Goal: Task Accomplishment & Management: Manage account settings

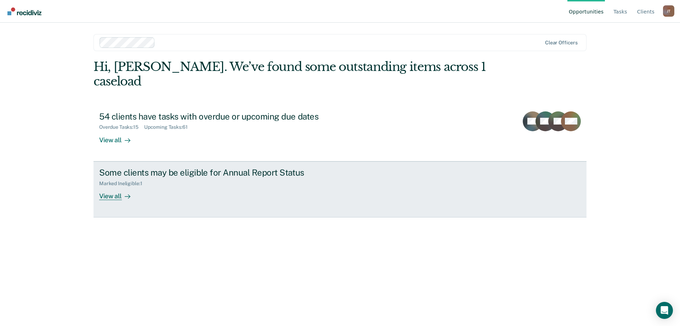
click at [192, 174] on div "Some clients may be eligible for Annual Report Status Marked Ineligible : 1 Vie…" at bounding box center [232, 183] width 266 height 33
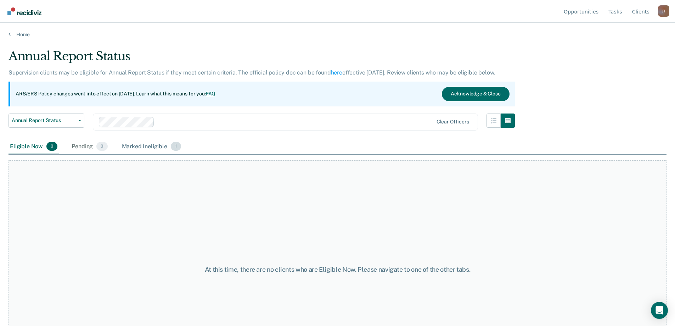
click at [135, 147] on div "Marked Ineligible 1" at bounding box center [151, 147] width 62 height 16
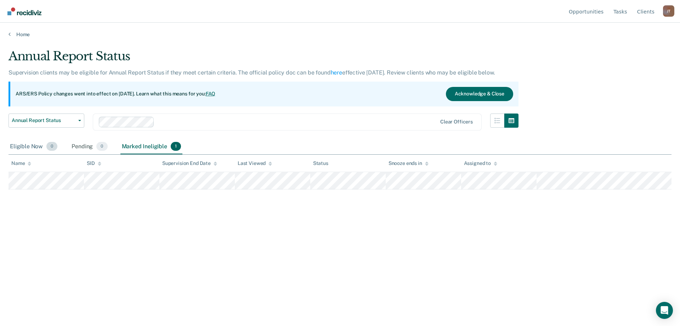
click at [40, 148] on div "Eligible Now 0" at bounding box center [34, 147] width 50 height 16
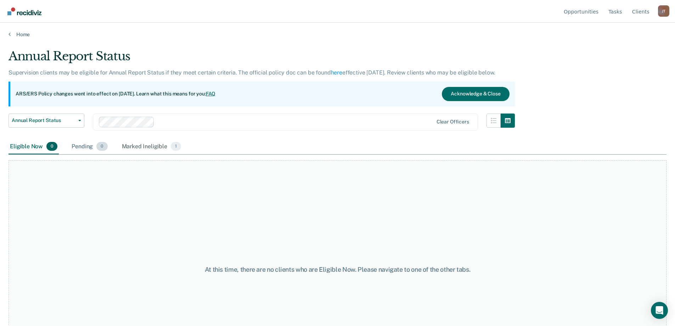
click at [92, 148] on div "Pending 0" at bounding box center [89, 147] width 39 height 16
click at [159, 146] on div "Marked Ineligible 1" at bounding box center [151, 147] width 62 height 16
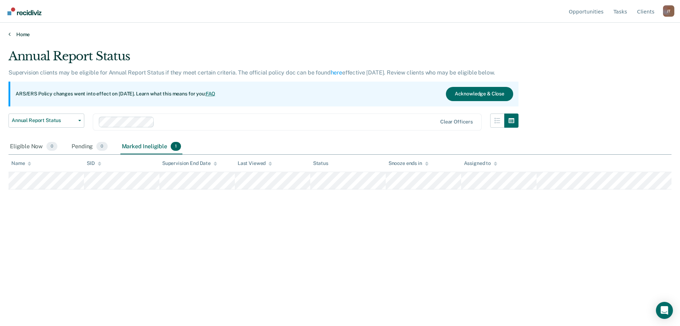
click at [17, 35] on link "Home" at bounding box center [340, 34] width 663 height 6
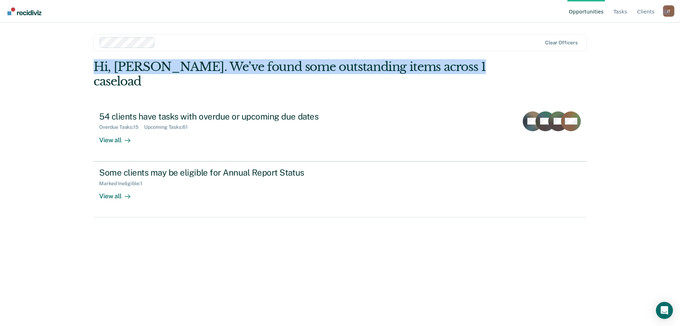
drag, startPoint x: 93, startPoint y: 62, endPoint x: 451, endPoint y: 65, distance: 358.1
click at [451, 65] on main "Clear officers Hi, John. We’ve found some outstanding items across 1 caseload 5…" at bounding box center [340, 166] width 510 height 286
click at [451, 65] on div "Hi, John. We’ve found some outstanding items across 1 caseload" at bounding box center [291, 74] width 395 height 29
drag, startPoint x: 451, startPoint y: 65, endPoint x: 92, endPoint y: 69, distance: 359.6
click at [92, 69] on main "Clear officers Hi, John. We’ve found some outstanding items across 1 caseload 5…" at bounding box center [340, 166] width 510 height 286
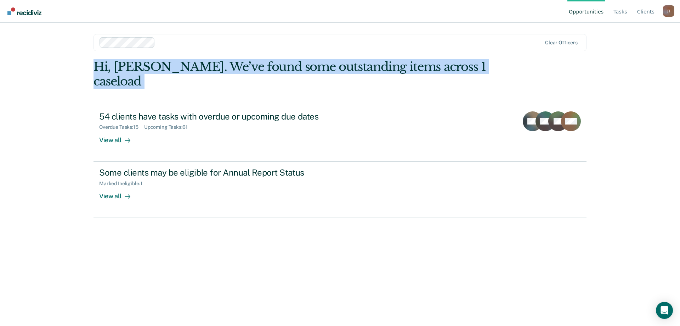
click at [95, 68] on div "Hi, John. We’ve found some outstanding items across 1 caseload" at bounding box center [291, 74] width 395 height 29
drag, startPoint x: 95, startPoint y: 67, endPoint x: 99, endPoint y: 67, distance: 3.9
click at [99, 67] on div "Hi, John. We’ve found some outstanding items across 1 caseload" at bounding box center [291, 74] width 395 height 29
drag, startPoint x: 99, startPoint y: 67, endPoint x: 434, endPoint y: 67, distance: 334.7
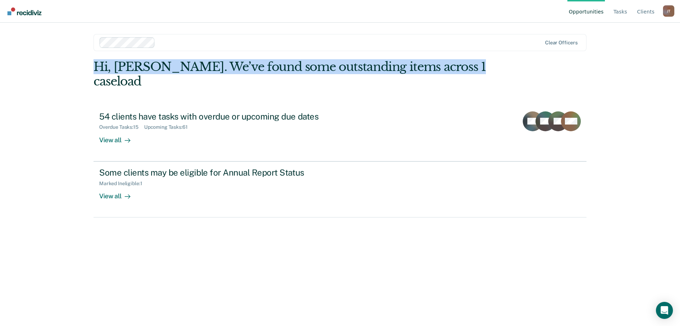
click at [434, 67] on div "Hi, John. We’ve found some outstanding items across 1 caseload" at bounding box center [291, 74] width 395 height 29
drag, startPoint x: 434, startPoint y: 67, endPoint x: 100, endPoint y: 67, distance: 333.3
click at [100, 67] on div "Hi, John. We’ve found some outstanding items across 1 caseload" at bounding box center [291, 74] width 395 height 29
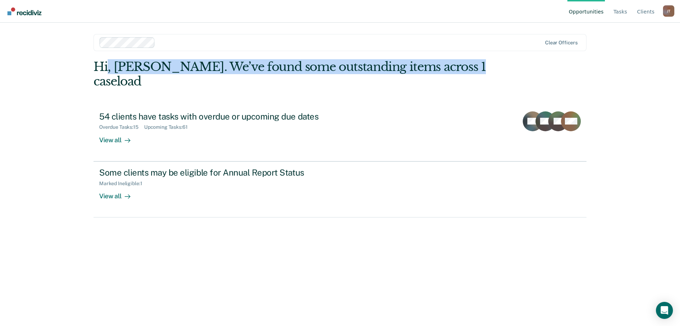
drag, startPoint x: 100, startPoint y: 67, endPoint x: 107, endPoint y: 67, distance: 6.7
click at [107, 67] on div "Hi, John. We’ve found some outstanding items across 1 caseload" at bounding box center [291, 74] width 395 height 29
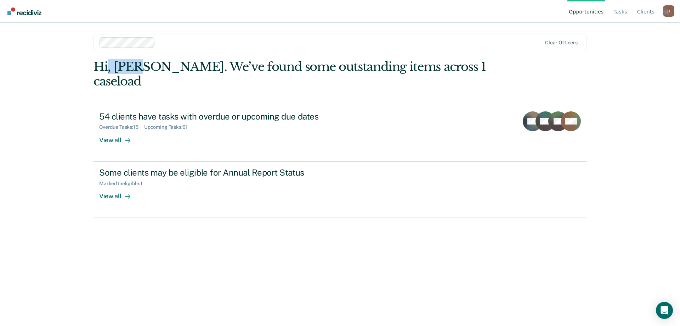
drag, startPoint x: 107, startPoint y: 67, endPoint x: 119, endPoint y: 67, distance: 11.7
click at [119, 67] on div "Hi, John. We’ve found some outstanding items across 1 caseload" at bounding box center [291, 74] width 395 height 29
drag, startPoint x: 119, startPoint y: 67, endPoint x: 99, endPoint y: 67, distance: 19.5
click at [99, 67] on div "Hi, John. We’ve found some outstanding items across 1 caseload" at bounding box center [291, 74] width 395 height 29
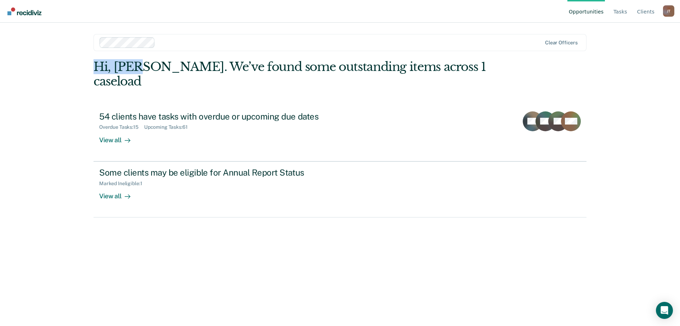
click at [99, 67] on div "Hi, John. We’ve found some outstanding items across 1 caseload" at bounding box center [291, 74] width 395 height 29
drag, startPoint x: 99, startPoint y: 67, endPoint x: 145, endPoint y: 66, distance: 45.7
click at [145, 66] on div "Hi, John. We’ve found some outstanding items across 1 caseload" at bounding box center [291, 74] width 395 height 29
